Goal: Task Accomplishment & Management: Manage account settings

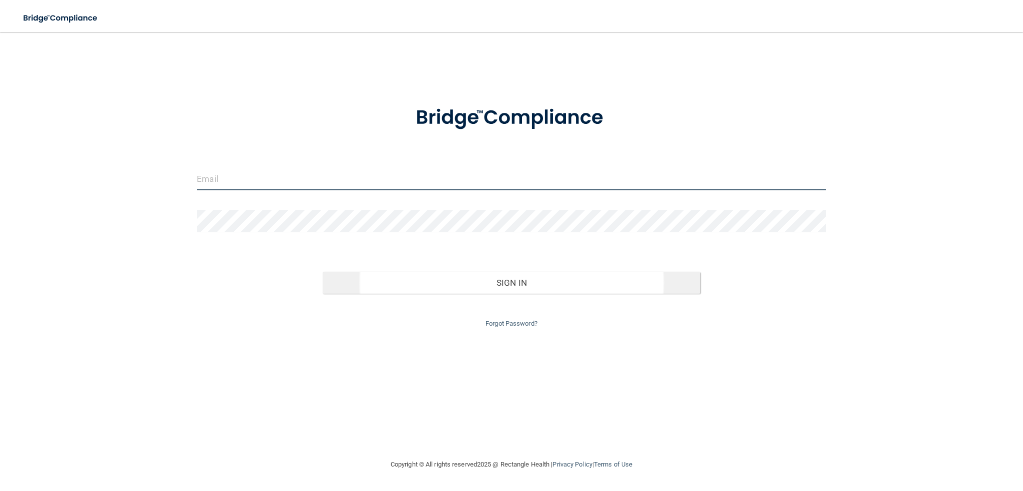
type input "[EMAIL_ADDRESS][DOMAIN_NAME]"
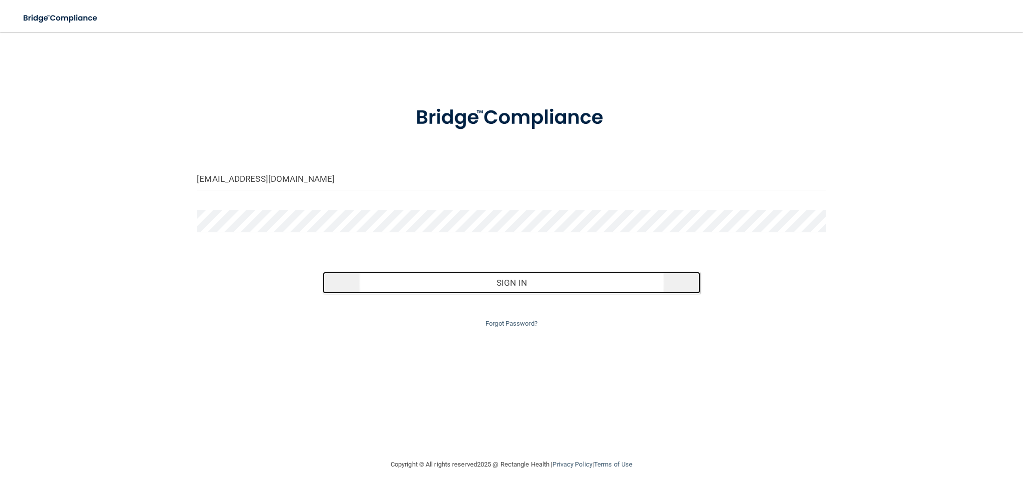
click at [510, 284] on button "Sign In" at bounding box center [512, 283] width 378 height 22
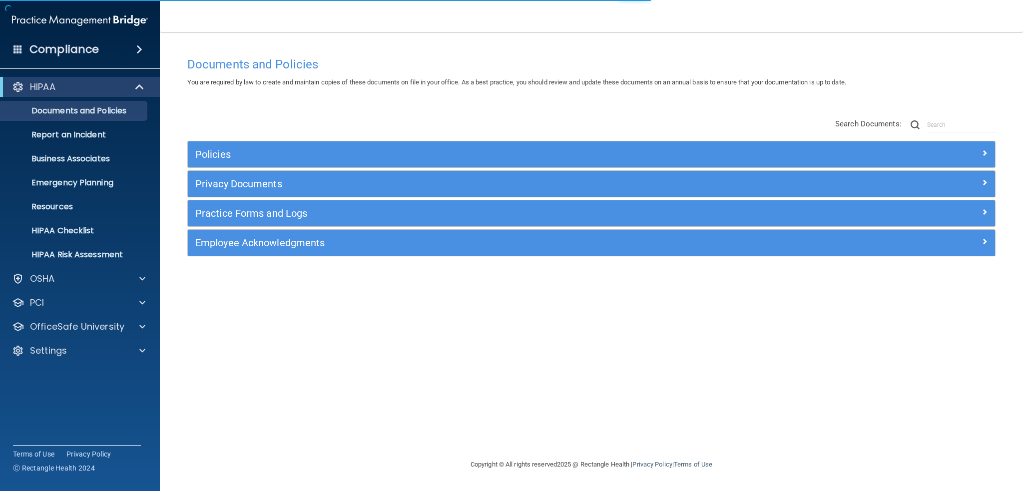
click at [52, 47] on h4 "Compliance" at bounding box center [63, 49] width 69 height 14
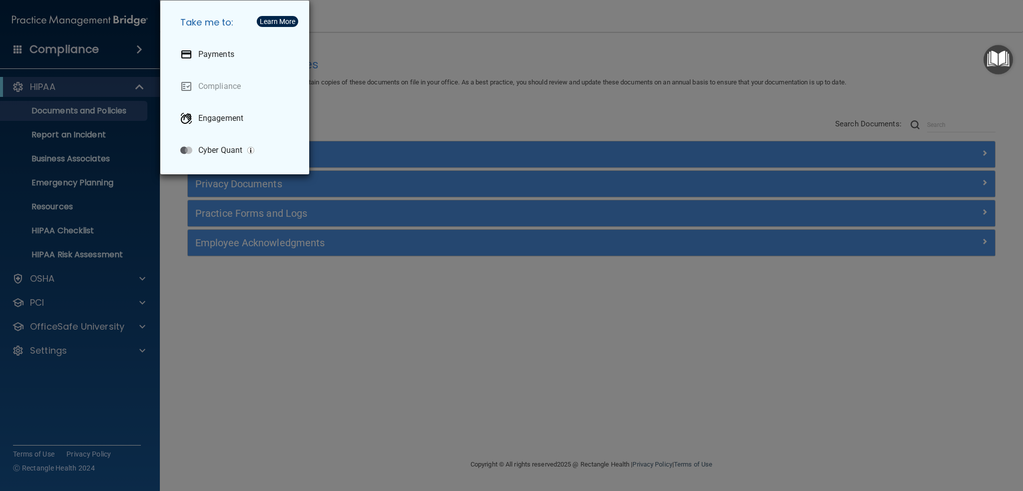
click at [39, 351] on div "Take me to: Payments Compliance Engagement Cyber Quant" at bounding box center [511, 245] width 1023 height 491
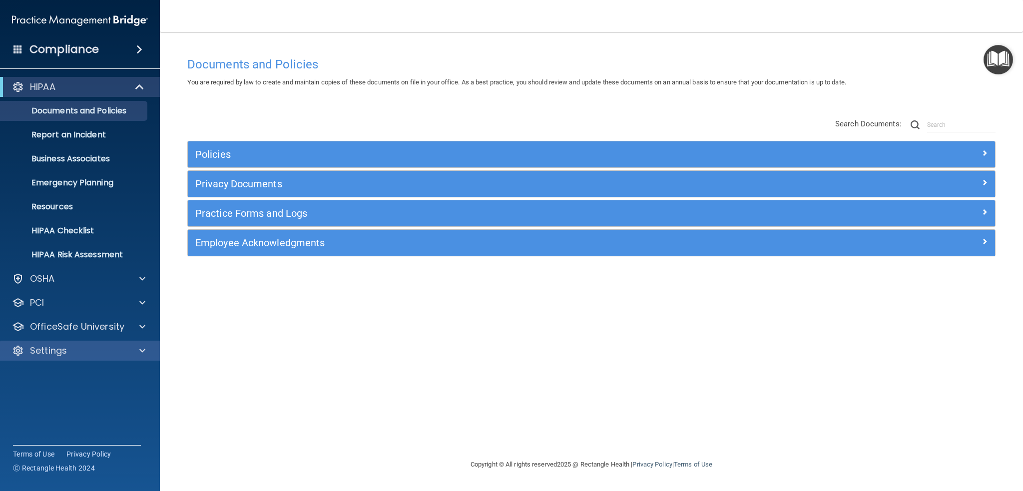
click at [39, 359] on div "Settings" at bounding box center [80, 351] width 160 height 20
click at [41, 355] on p "Settings" at bounding box center [48, 351] width 37 height 12
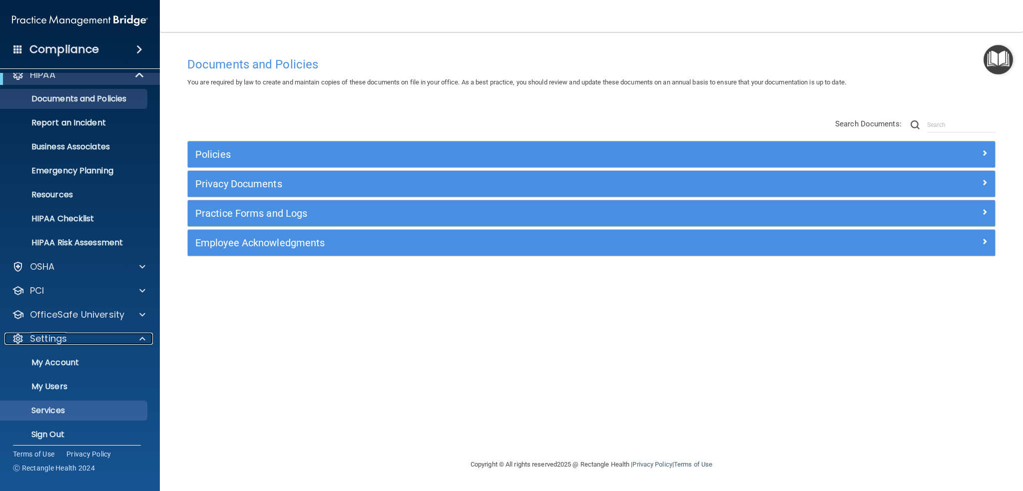
scroll to position [19, 0]
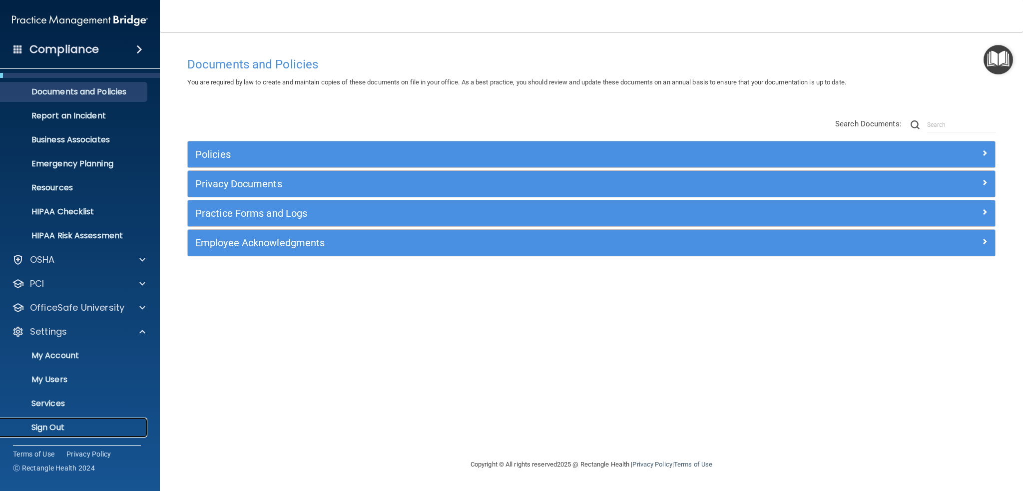
click at [46, 423] on p "Sign Out" at bounding box center [74, 428] width 136 height 10
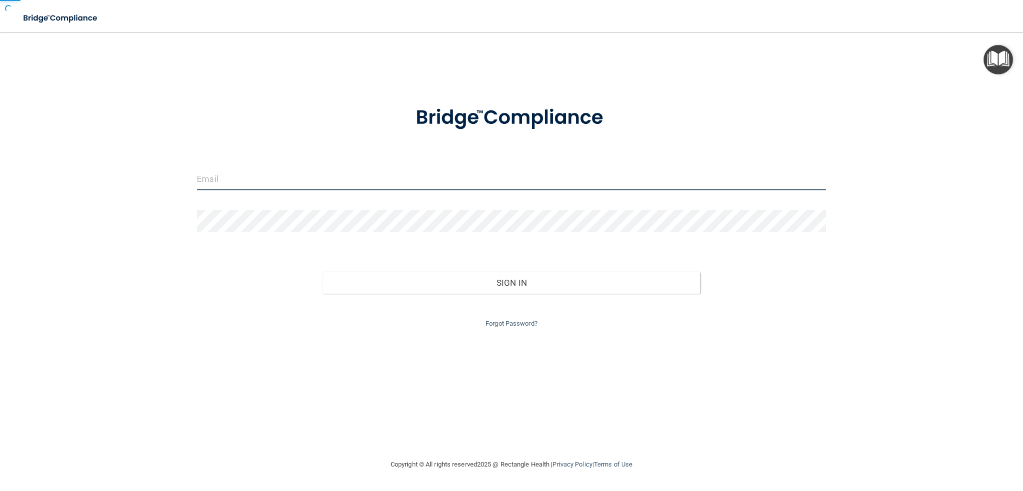
type input "[EMAIL_ADDRESS][DOMAIN_NAME]"
